Goal: Task Accomplishment & Management: Use online tool/utility

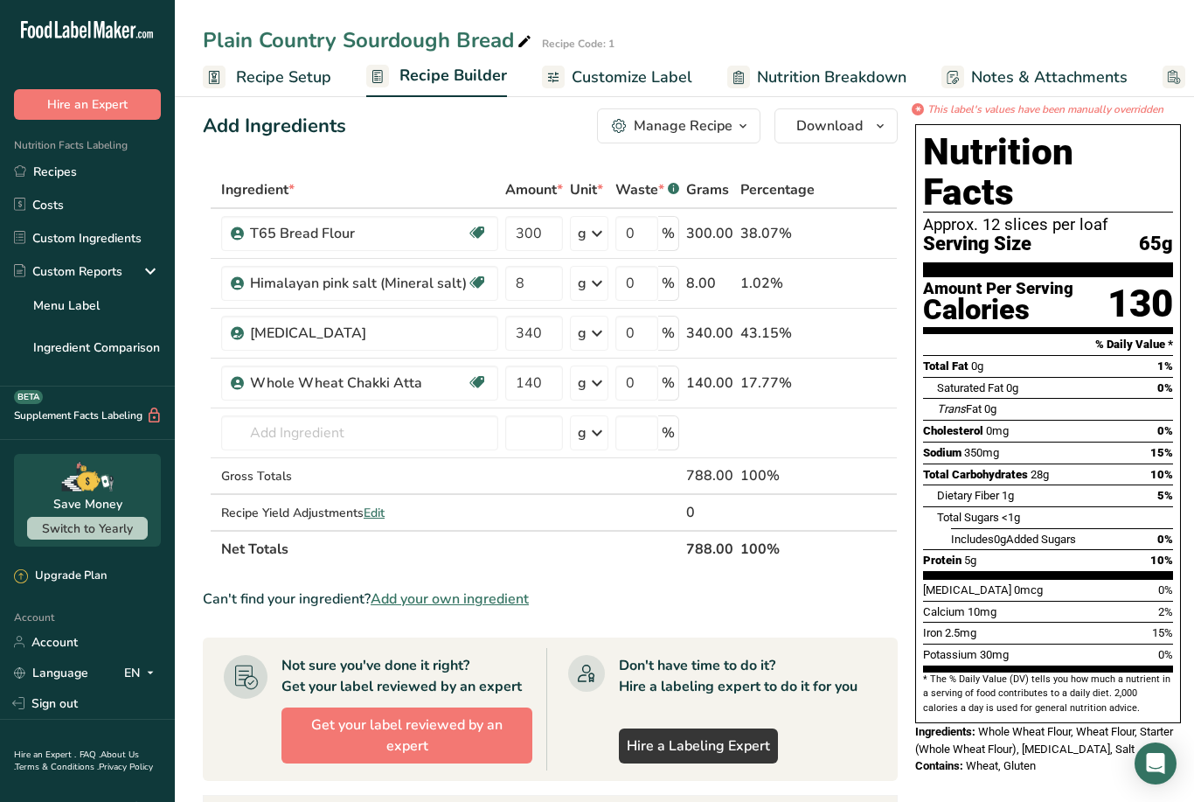
click at [62, 166] on link "Recipes" at bounding box center [87, 171] width 175 height 33
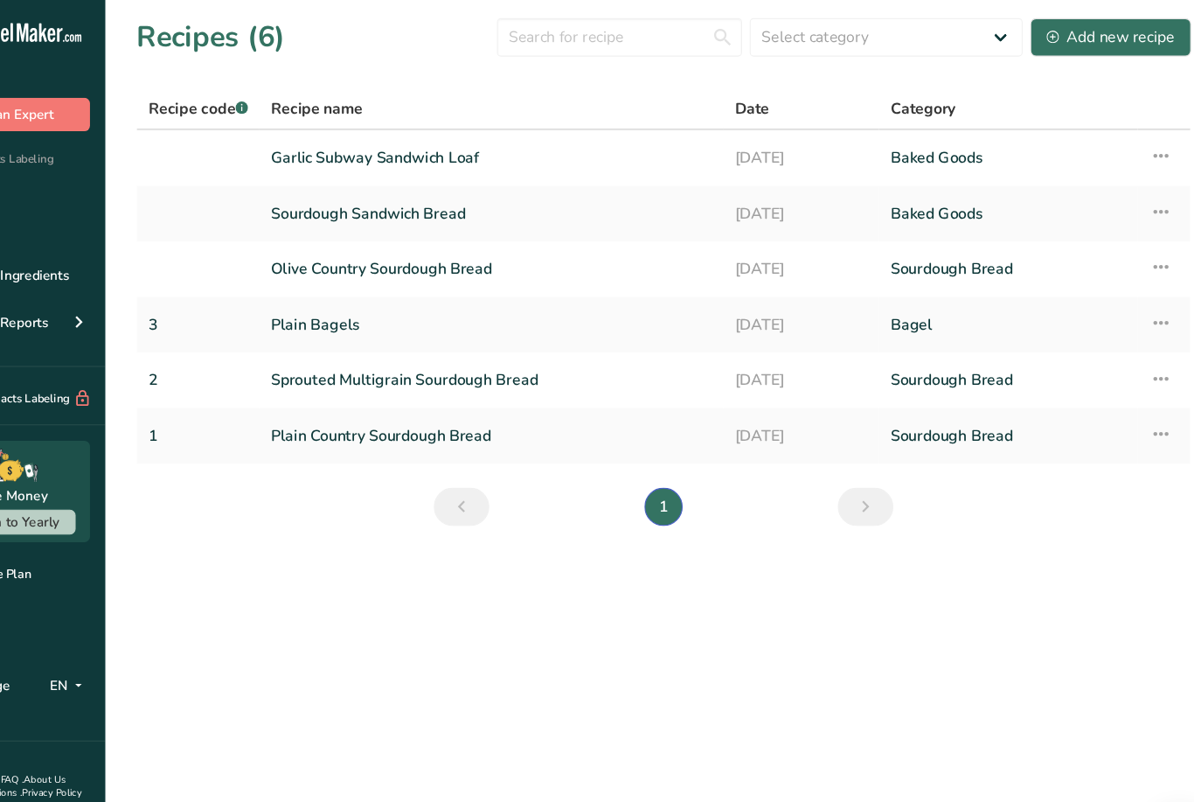
click at [389, 207] on link "Sourdough Sandwich Bread" at bounding box center [527, 195] width 402 height 37
click at [396, 192] on link "Sourdough Sandwich Bread" at bounding box center [527, 195] width 402 height 37
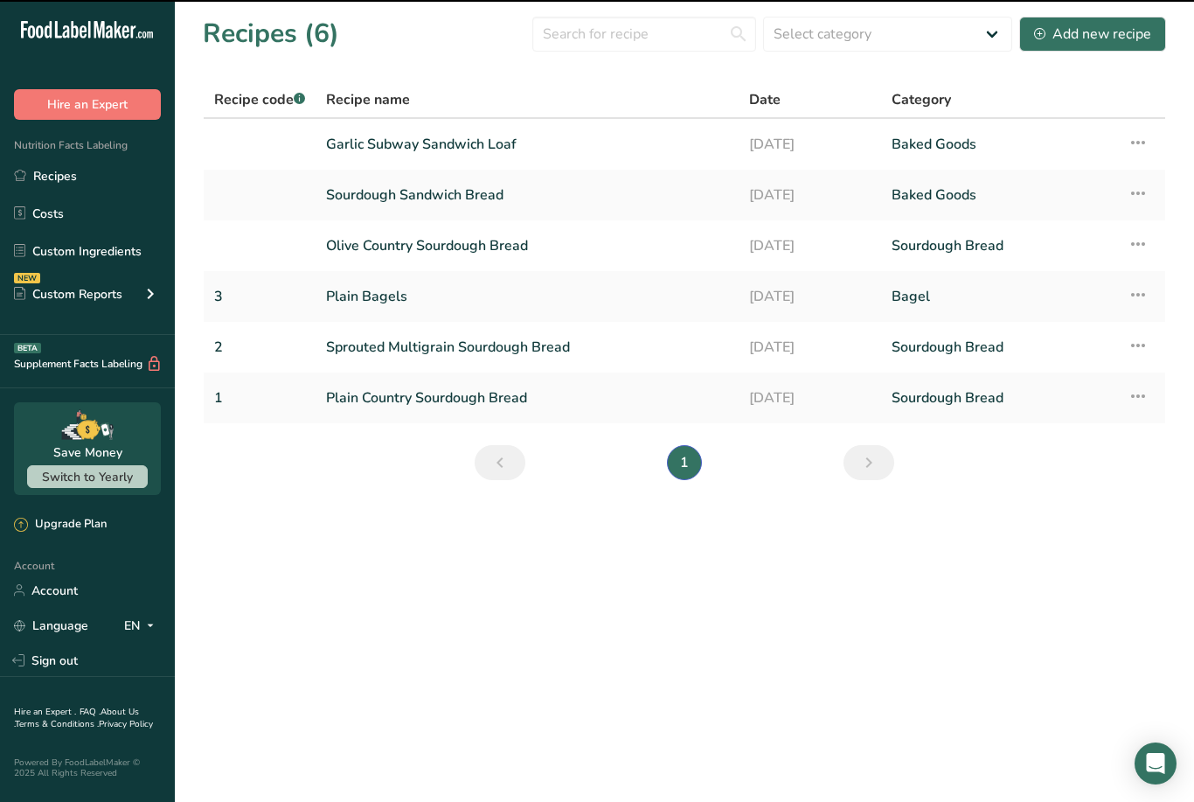
click at [422, 206] on link "Sourdough Sandwich Bread" at bounding box center [527, 195] width 402 height 37
click at [421, 205] on link "Sourdough Sandwich Bread" at bounding box center [527, 195] width 402 height 37
click at [428, 181] on link "Sourdough Sandwich Bread" at bounding box center [527, 195] width 402 height 37
click at [411, 565] on main "Recipes (6) Select category All Bagel Baked Goods Beverages Confectionery Cooke…" at bounding box center [597, 401] width 1194 height 802
click at [442, 207] on link "Sourdough Sandwich Bread" at bounding box center [527, 195] width 402 height 37
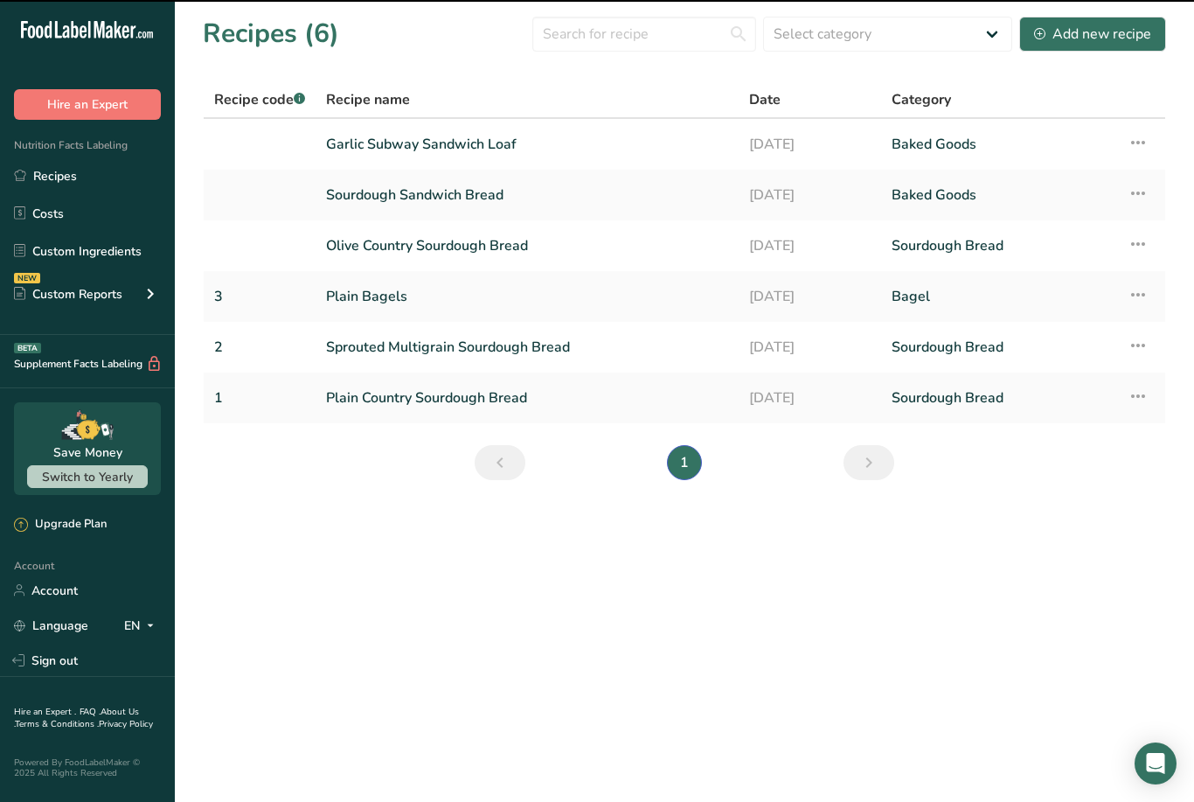
click at [463, 196] on link "Sourdough Sandwich Bread" at bounding box center [527, 195] width 402 height 37
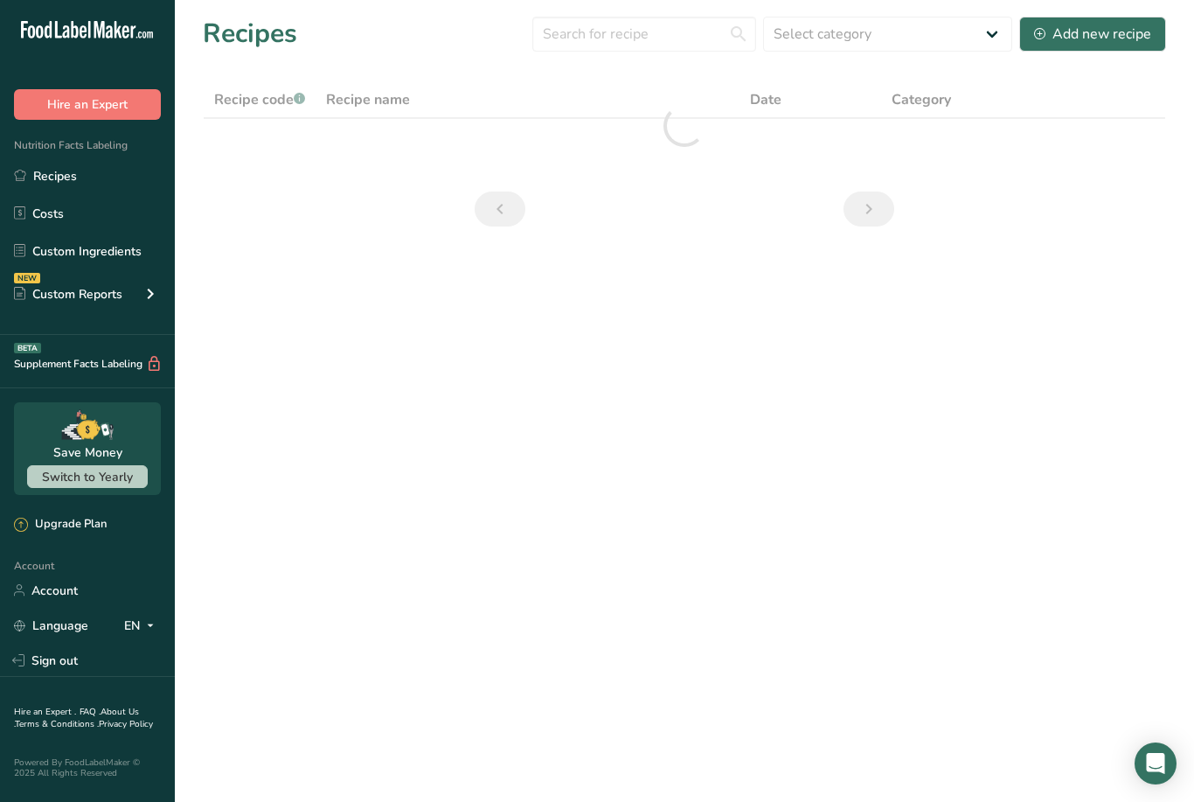
scroll to position [56, 0]
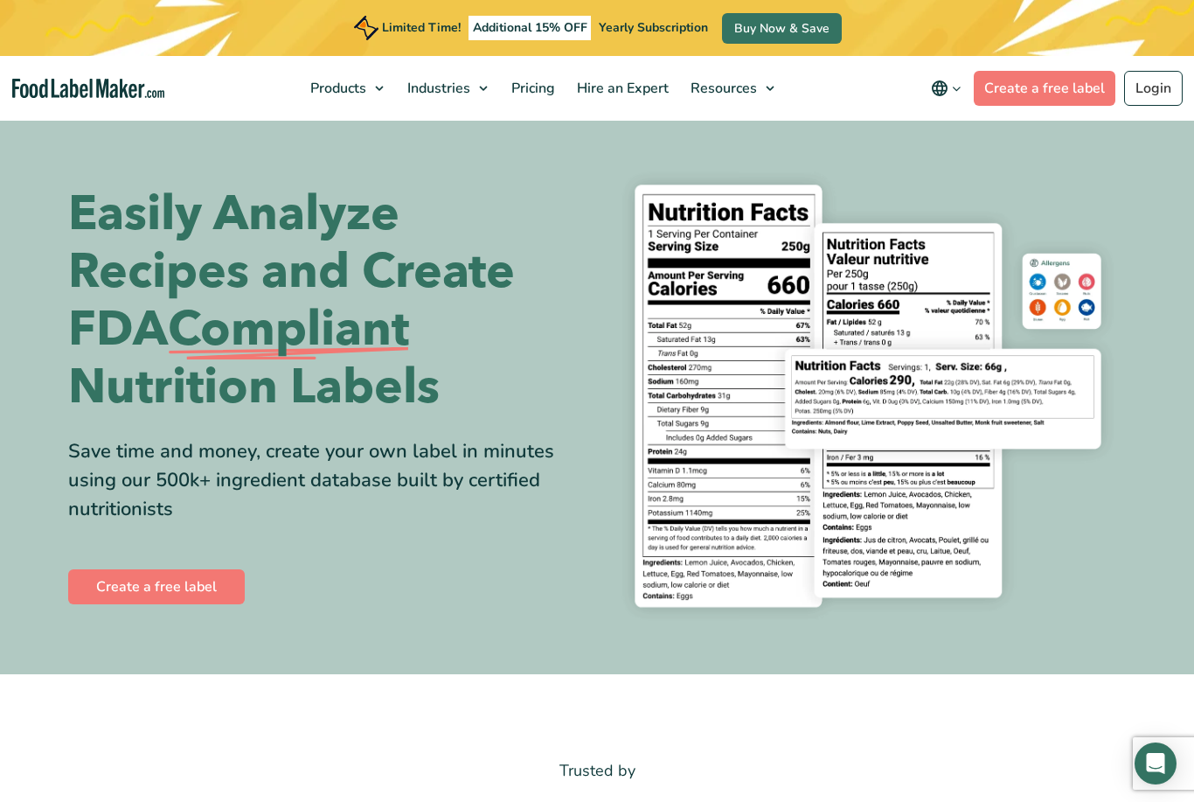
click at [1154, 93] on link "Login" at bounding box center [1153, 88] width 59 height 35
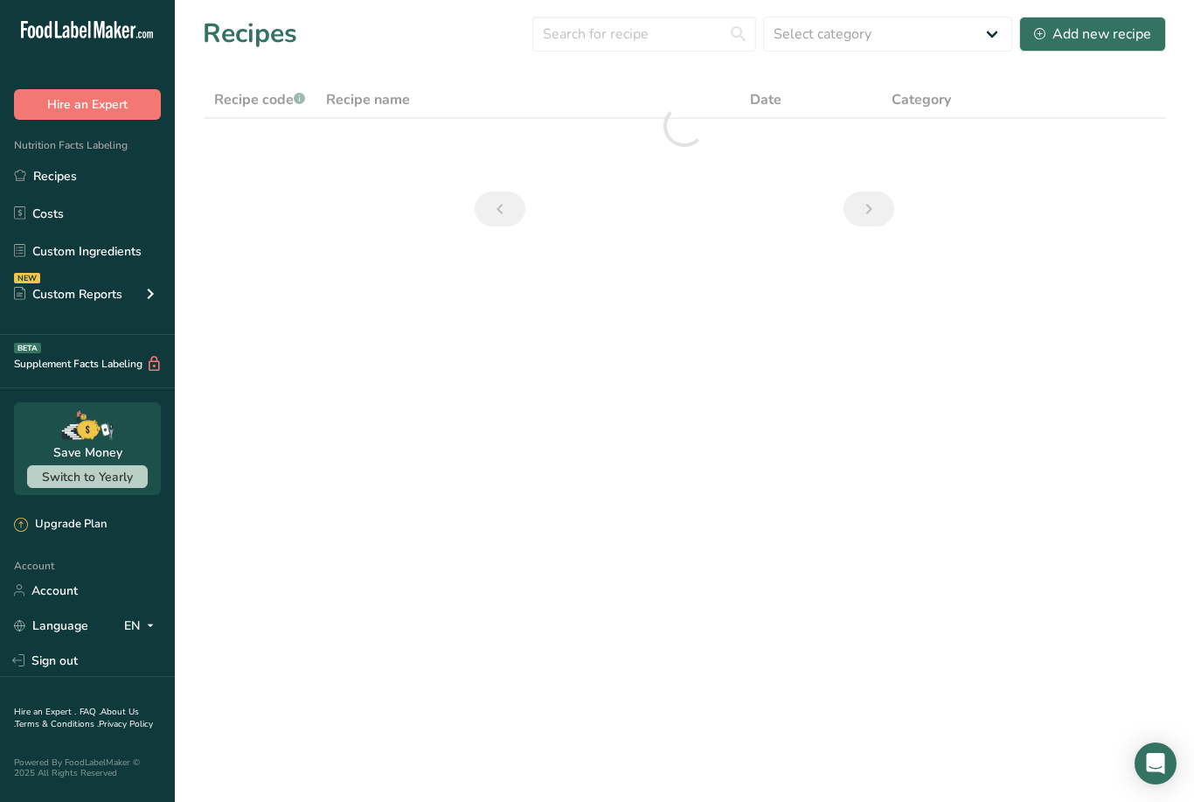
click at [147, 295] on icon at bounding box center [150, 293] width 21 height 31
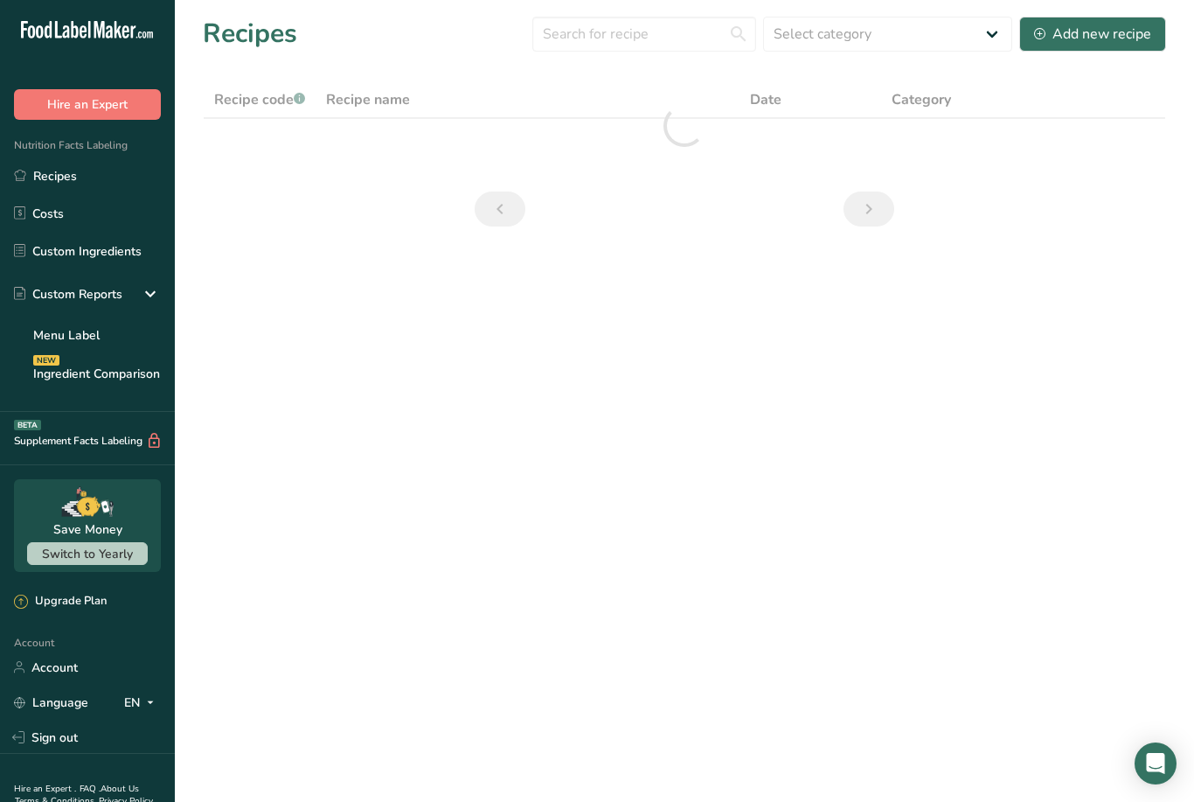
click at [135, 384] on link "Ingredient Comparison NEW" at bounding box center [87, 373] width 175 height 38
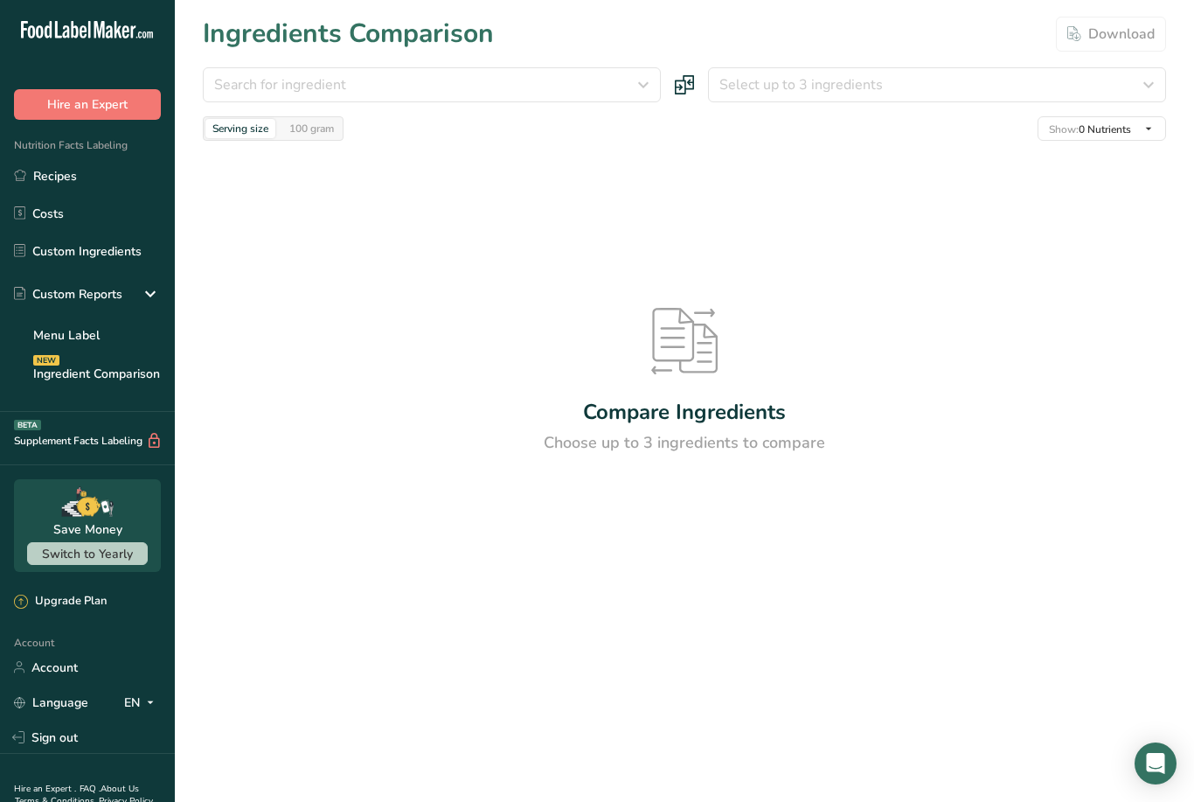
click at [105, 266] on link "Custom Ingredients" at bounding box center [87, 250] width 175 height 33
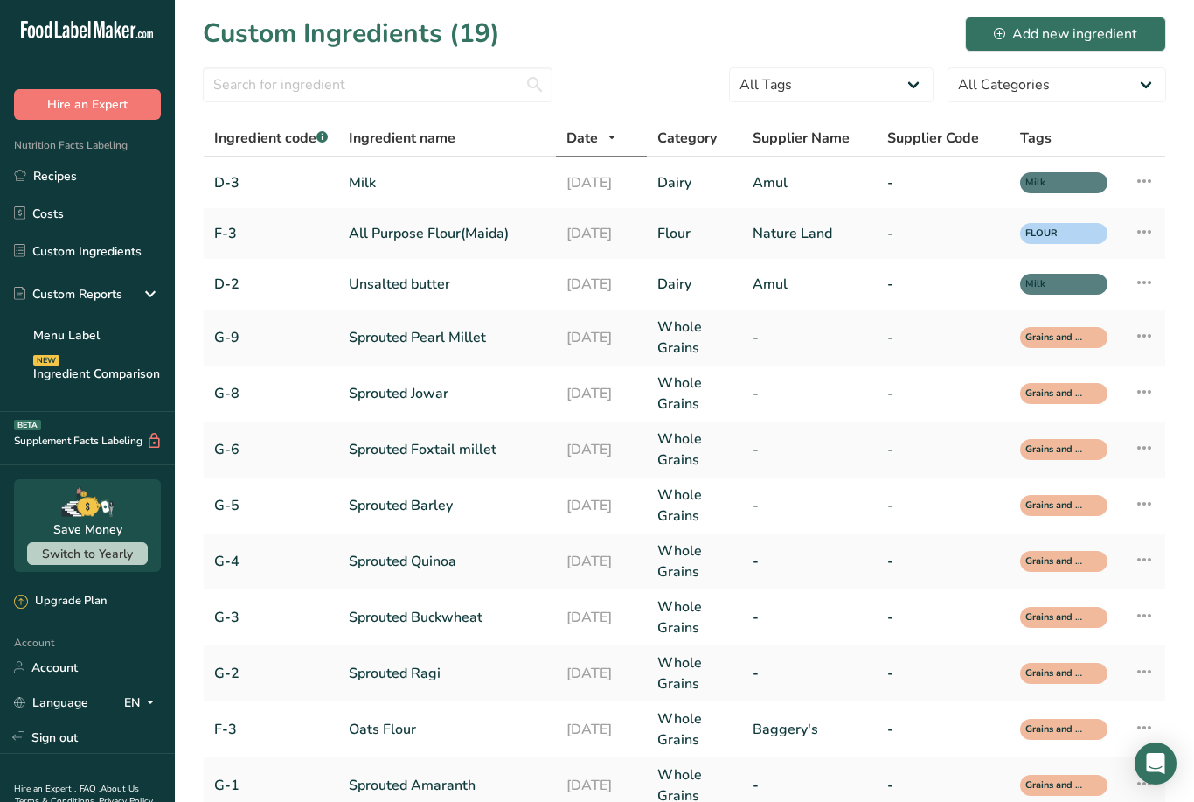
click at [38, 163] on link "Recipes" at bounding box center [87, 175] width 175 height 33
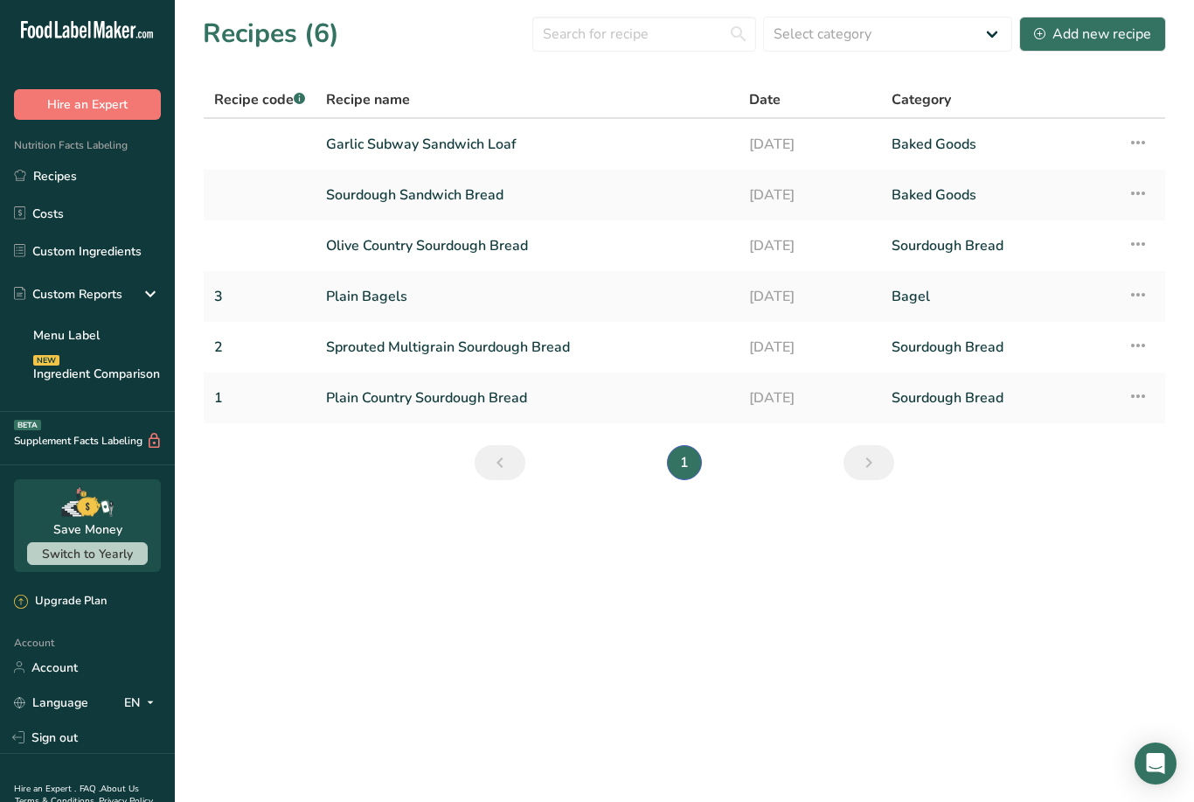
click at [421, 156] on link "Garlic Subway Sandwich Loaf" at bounding box center [527, 144] width 402 height 37
